Goal: Transaction & Acquisition: Download file/media

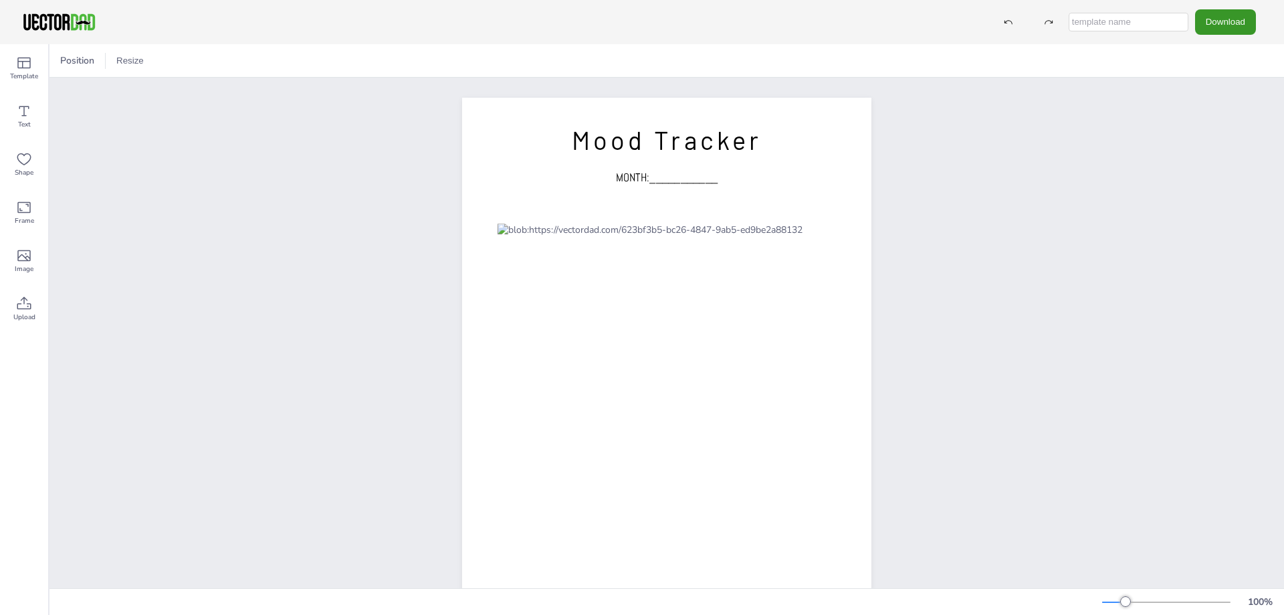
click at [1204, 24] on button "Download" at bounding box center [1225, 21] width 61 height 25
click at [1087, 58] on div "Position Resize" at bounding box center [666, 60] width 1235 height 33
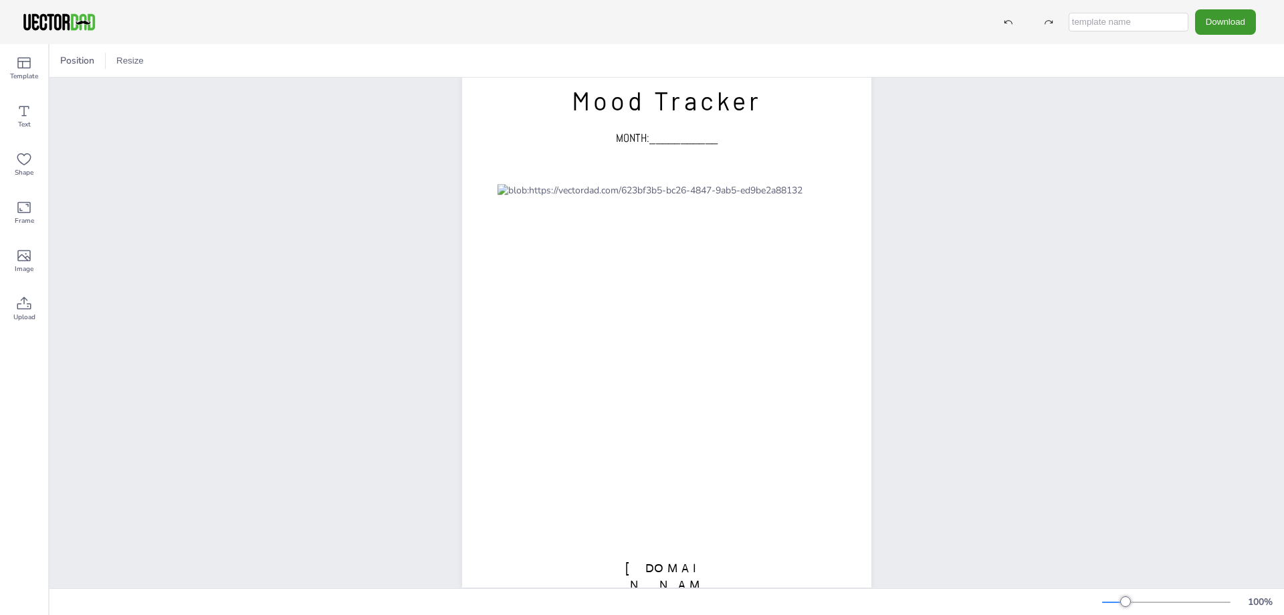
scroll to position [69, 0]
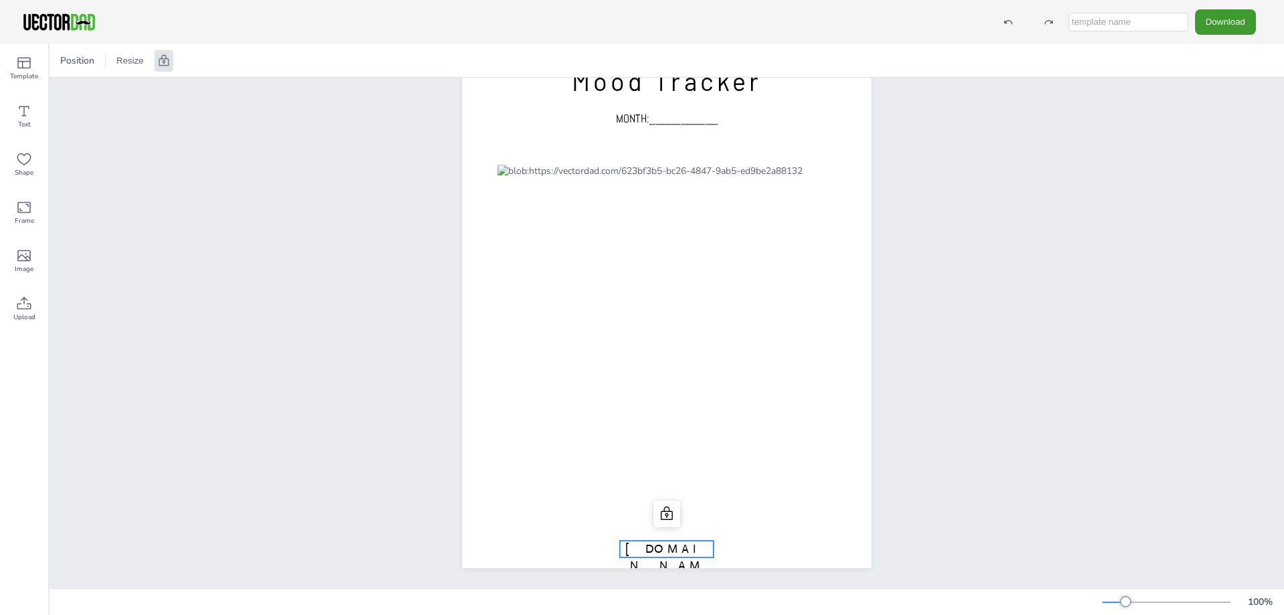
click at [631, 541] on span "[DOMAIN_NAME]" at bounding box center [666, 565] width 83 height 48
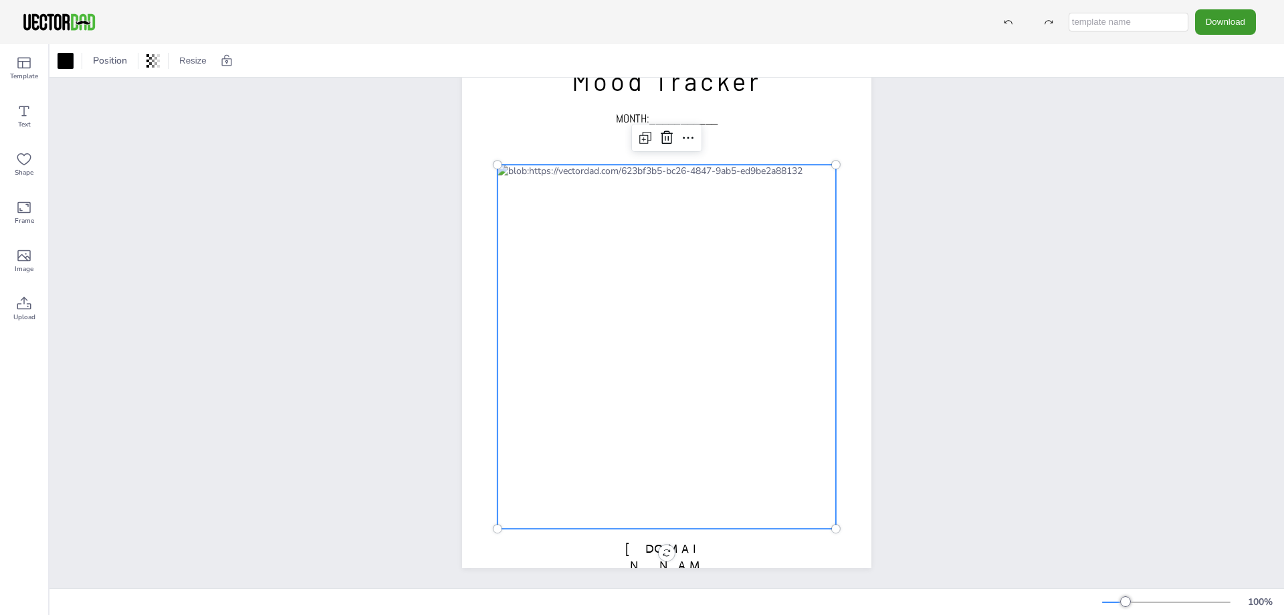
click at [716, 477] on div at bounding box center [667, 347] width 338 height 364
click at [692, 111] on span "MONTH:___________" at bounding box center [667, 118] width 102 height 15
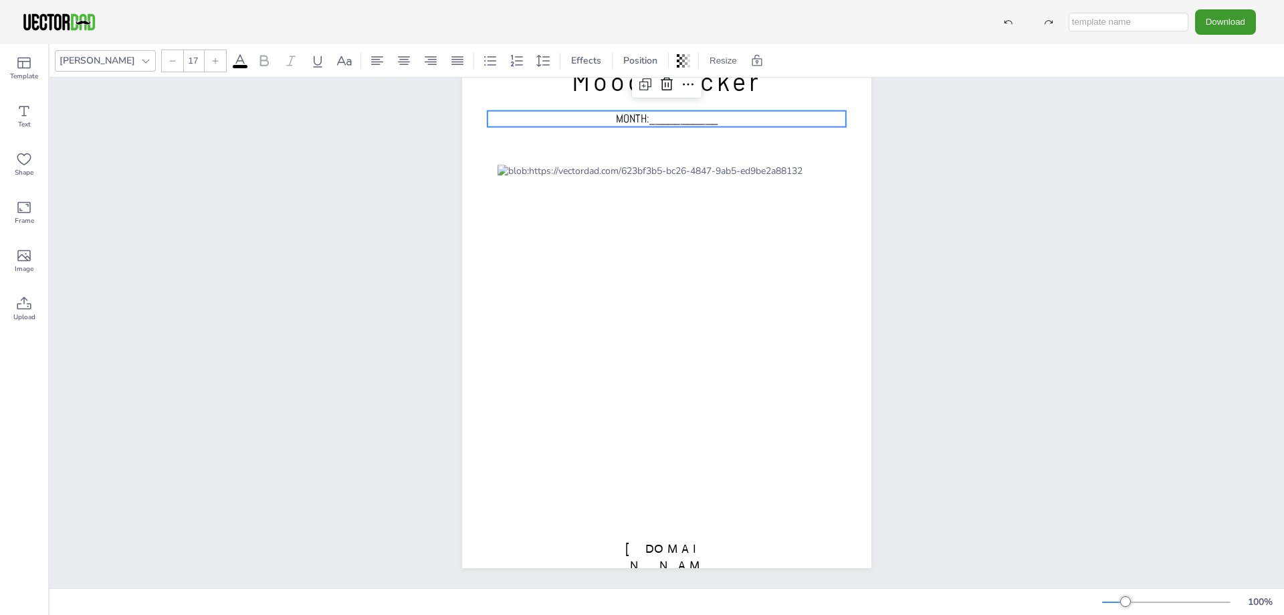
click at [354, 153] on div "[DOMAIN_NAME] Mood Tracker MONTH:___________" at bounding box center [666, 303] width 1235 height 569
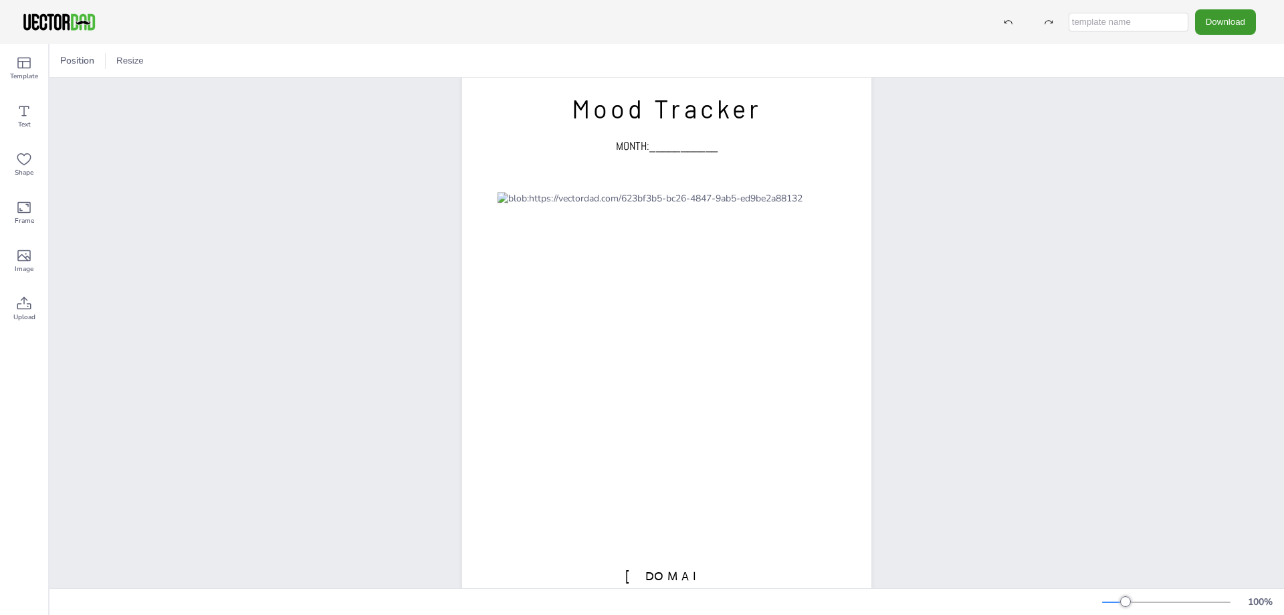
scroll to position [0, 0]
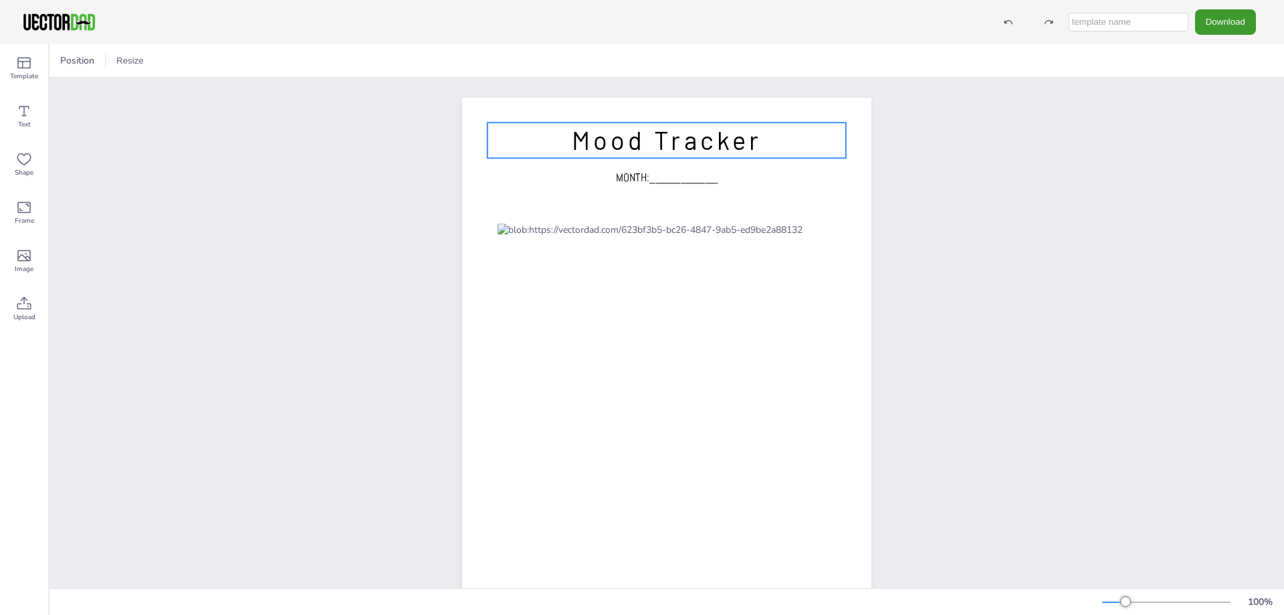
click at [655, 151] on span "Mood Tracker" at bounding box center [667, 139] width 190 height 31
click at [522, 151] on p "Mood Tracker" at bounding box center [667, 139] width 358 height 35
click at [583, 140] on span "Mood Tracker" at bounding box center [667, 139] width 190 height 31
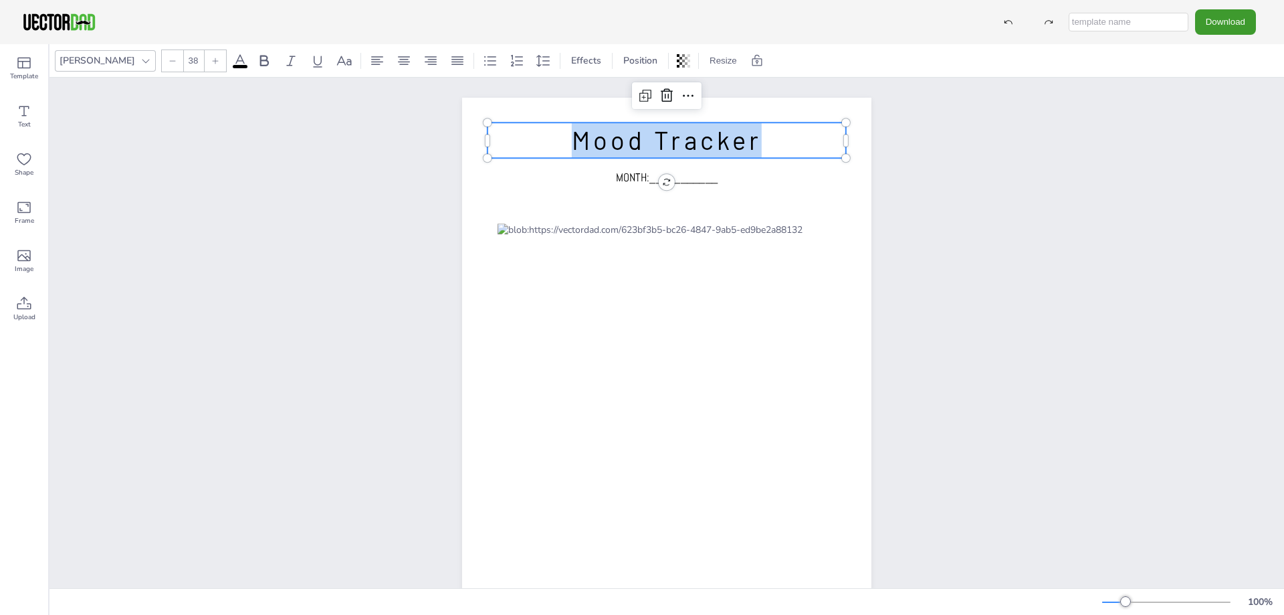
click at [583, 140] on span "Mood Tracker" at bounding box center [667, 139] width 190 height 31
click at [78, 56] on div "[PERSON_NAME]" at bounding box center [97, 60] width 81 height 18
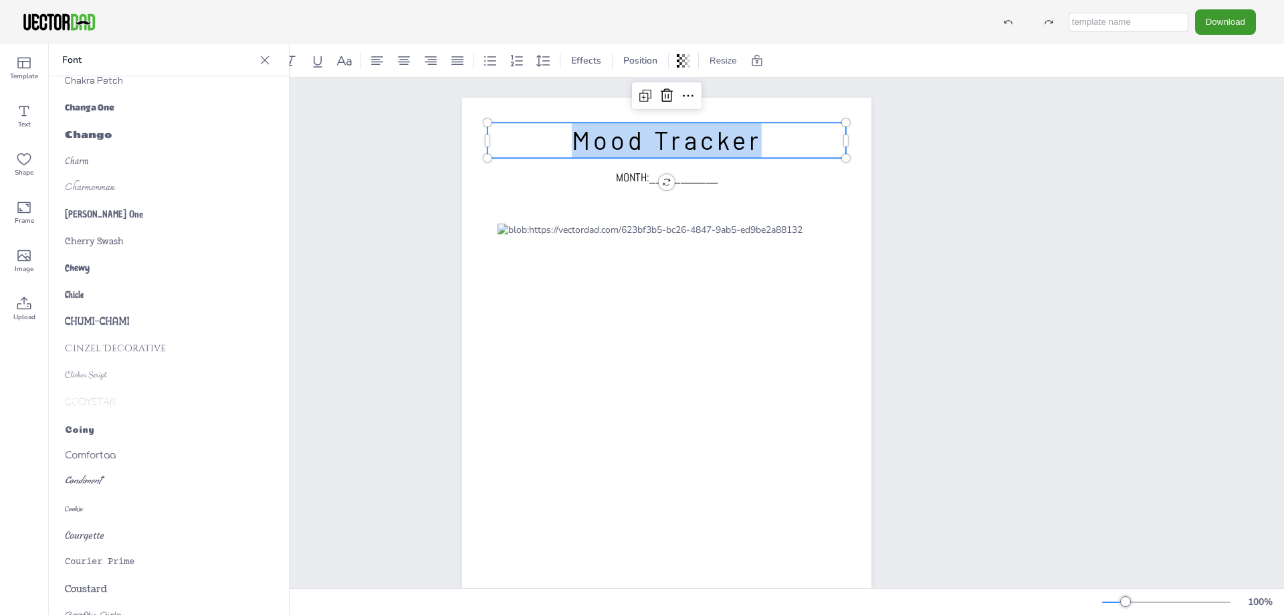
scroll to position [2140, 0]
click at [350, 275] on div "[DOMAIN_NAME] Mood Tracker MONTH:___________ Mood Tracker" at bounding box center [666, 362] width 1235 height 569
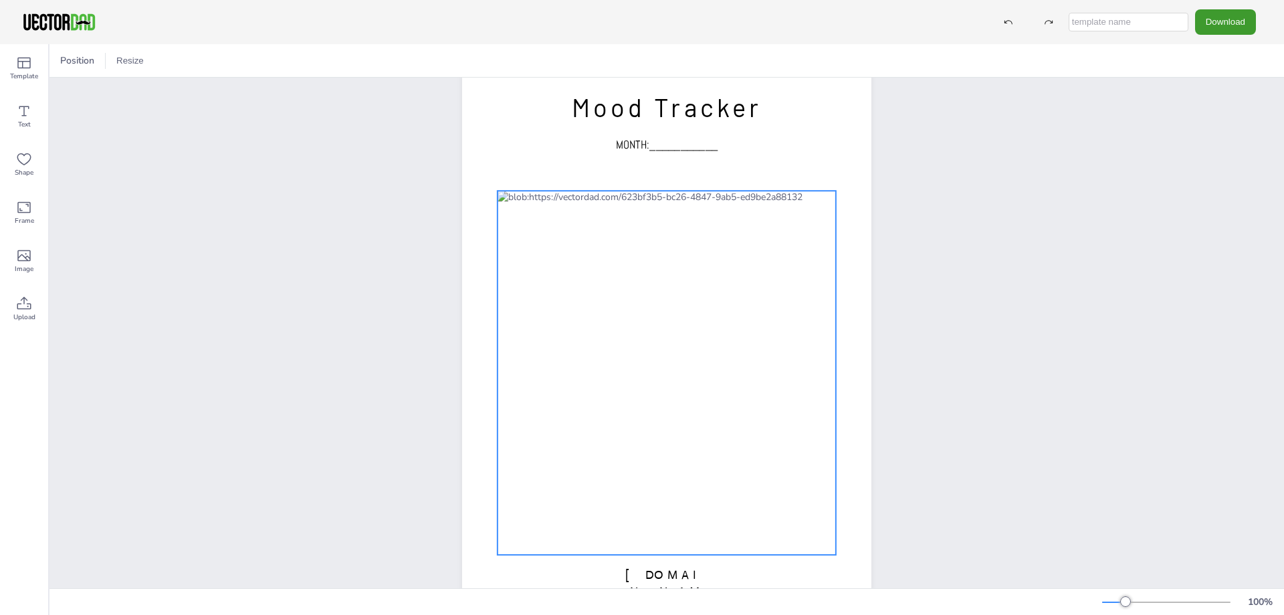
scroll to position [0, 0]
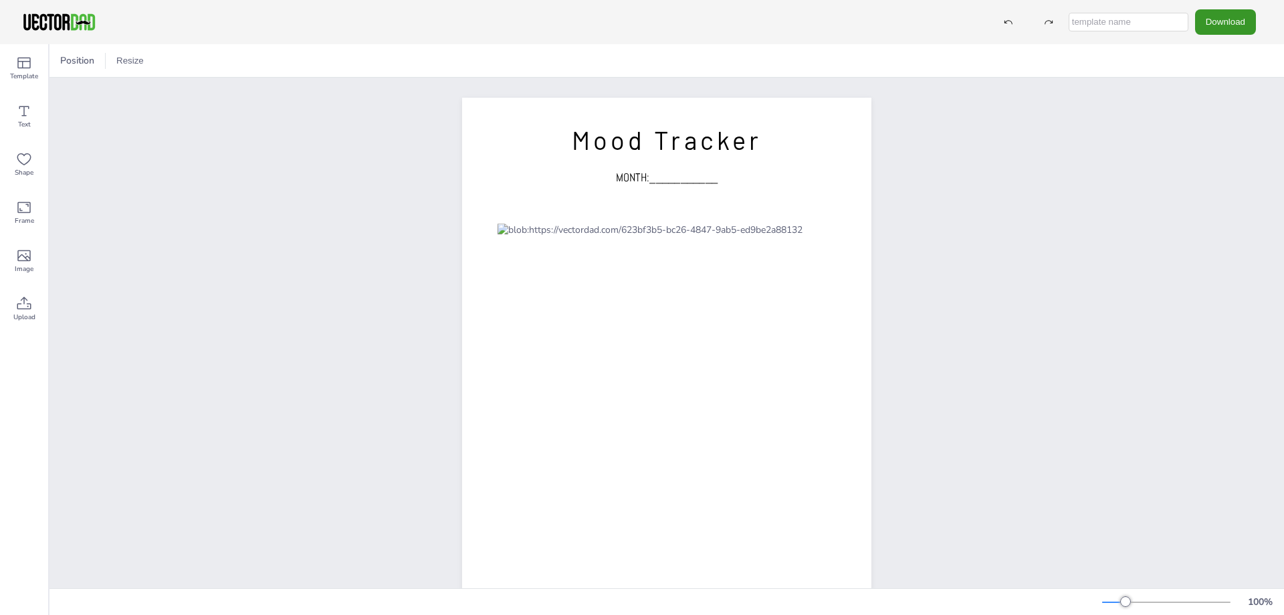
click at [1236, 18] on button "Download" at bounding box center [1225, 21] width 61 height 25
click at [1242, 74] on li "PNG" at bounding box center [1229, 81] width 110 height 27
